Goal: Book appointment/travel/reservation

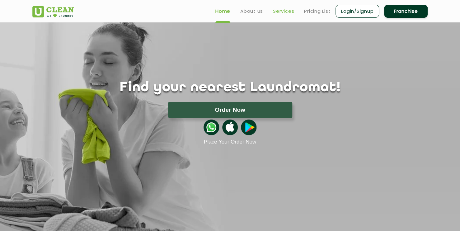
click at [285, 12] on link "Services" at bounding box center [283, 10] width 21 height 7
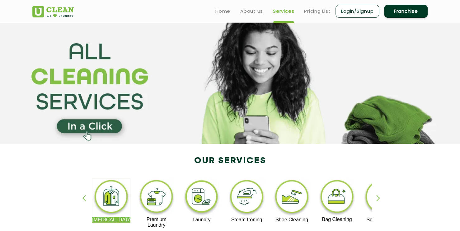
scroll to position [31, 0]
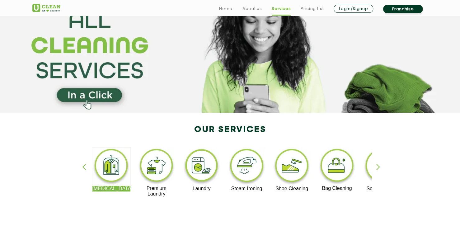
click at [379, 169] on div "button" at bounding box center [380, 172] width 9 height 17
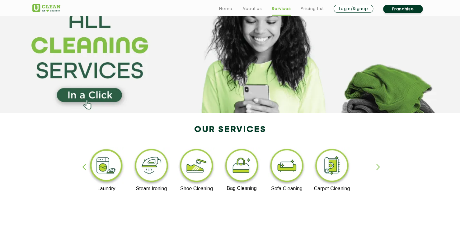
click at [184, 165] on img at bounding box center [196, 166] width 38 height 39
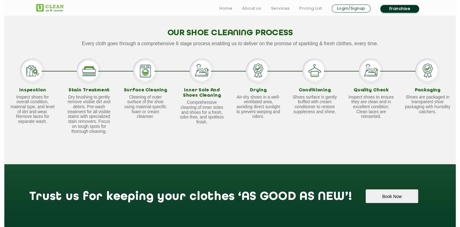
scroll to position [404, 0]
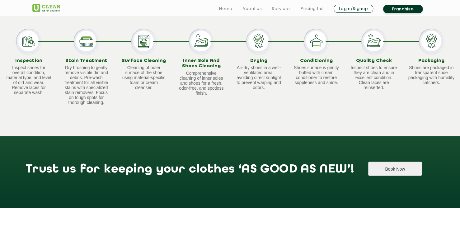
click at [368, 173] on button "Book Now" at bounding box center [394, 168] width 53 height 14
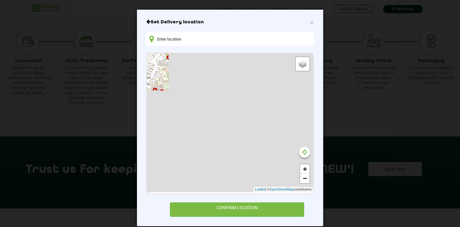
type input "[STREET_ADDRESS]"
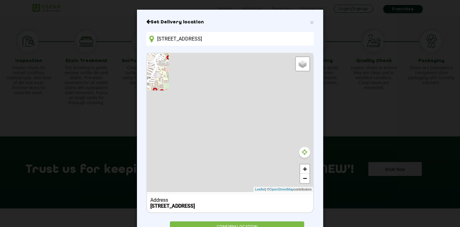
click at [304, 151] on icon at bounding box center [304, 152] width 5 height 6
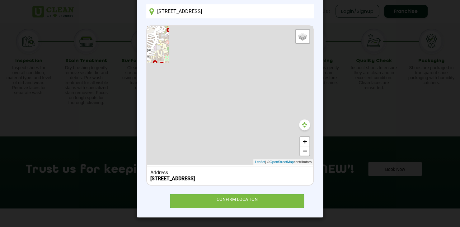
click at [304, 121] on icon at bounding box center [304, 124] width 5 height 6
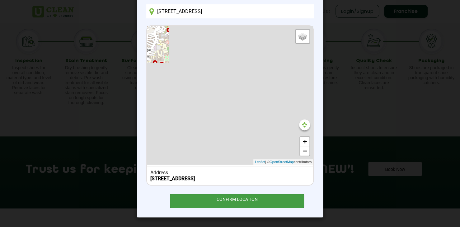
click at [238, 195] on div "CONFIRM LOCATION" at bounding box center [237, 201] width 134 height 14
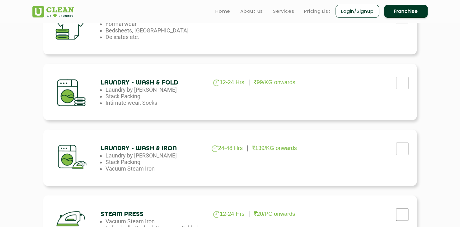
scroll to position [467, 0]
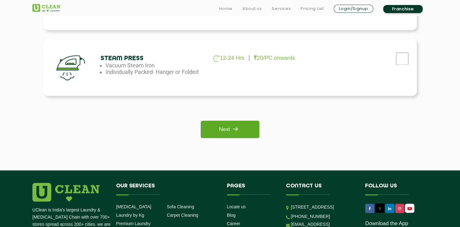
click at [244, 133] on link "Next" at bounding box center [230, 128] width 58 height 17
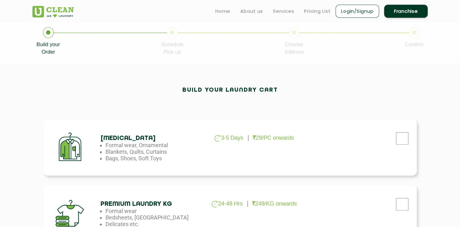
scroll to position [0, 0]
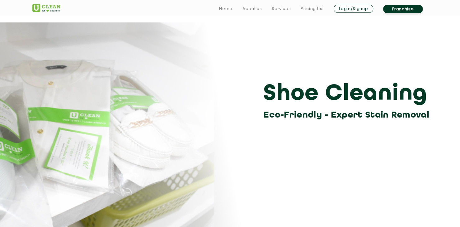
scroll to position [404, 0]
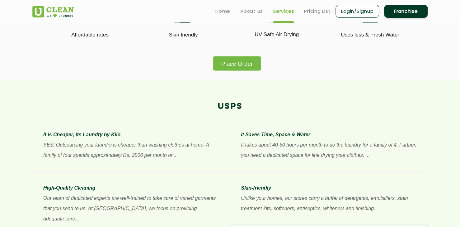
scroll to position [31, 0]
